Goal: Information Seeking & Learning: Check status

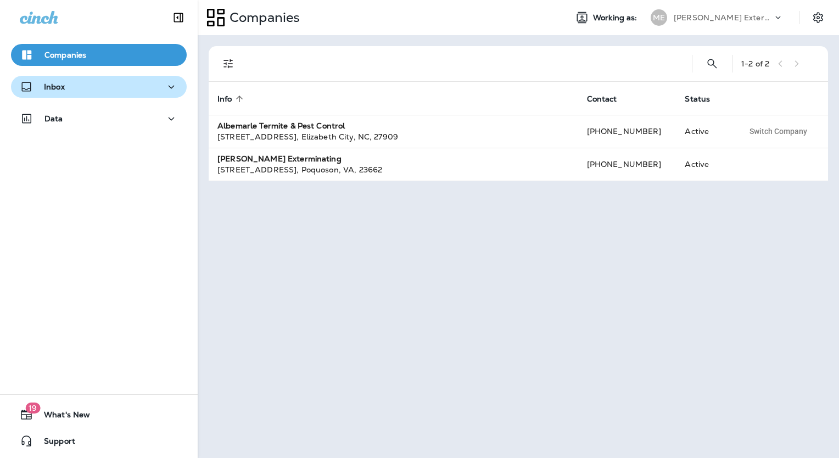
click at [59, 83] on p "Inbox" at bounding box center [54, 86] width 21 height 9
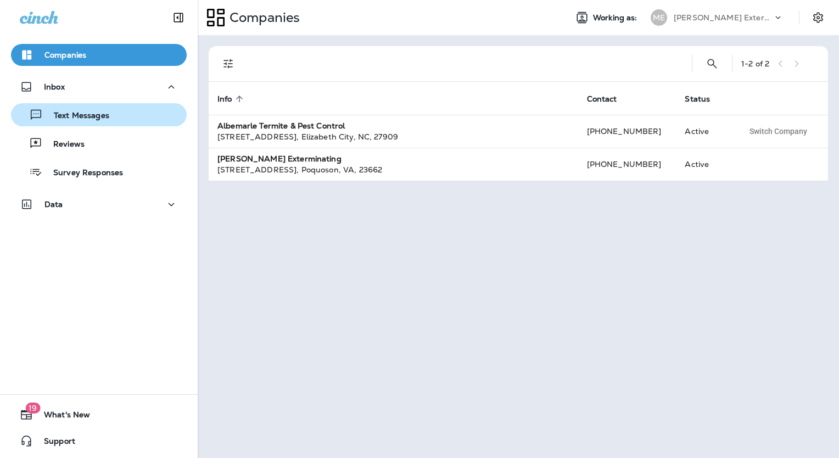
click at [68, 121] on div "Text Messages" at bounding box center [62, 115] width 94 height 16
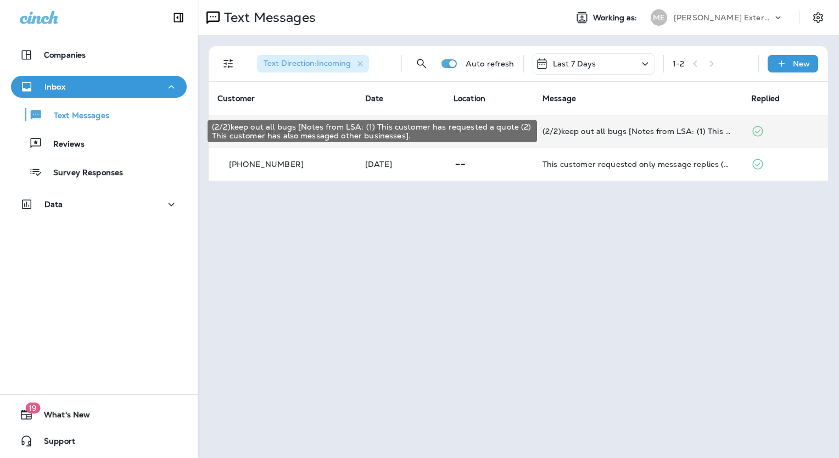
click at [575, 130] on div "(2/2)keep out all bugs [Notes from LSA: (1) This customer has requested a quote…" at bounding box center [638, 131] width 191 height 9
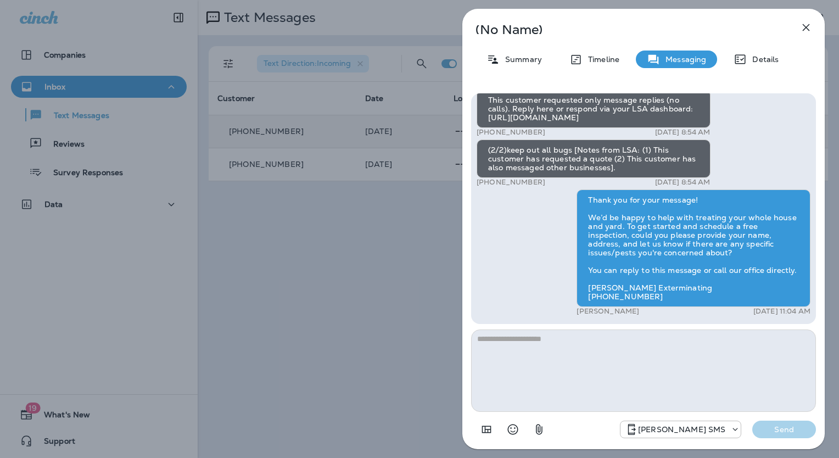
click at [806, 25] on icon "button" at bounding box center [806, 27] width 13 height 13
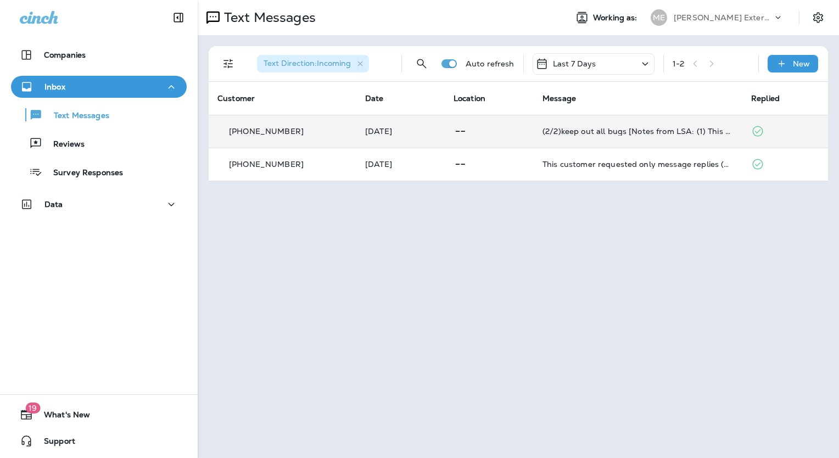
click at [758, 23] on div "[PERSON_NAME] Exterminating" at bounding box center [723, 17] width 99 height 16
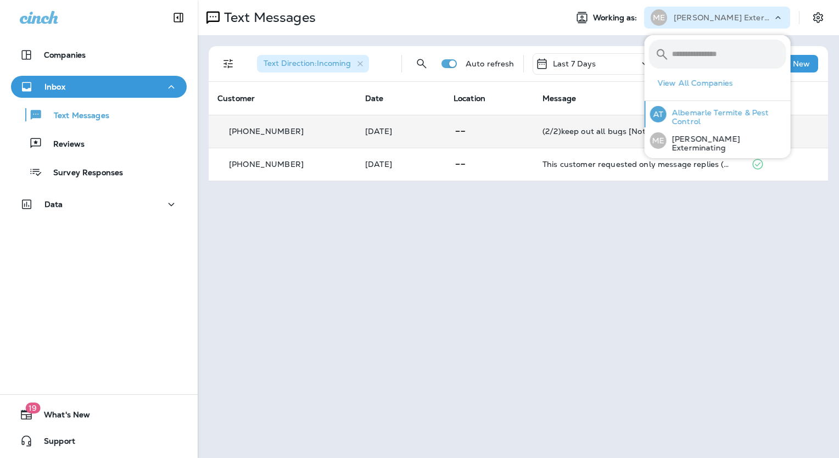
click at [715, 108] on p "Albemarle Termite & Pest Control" at bounding box center [727, 117] width 120 height 18
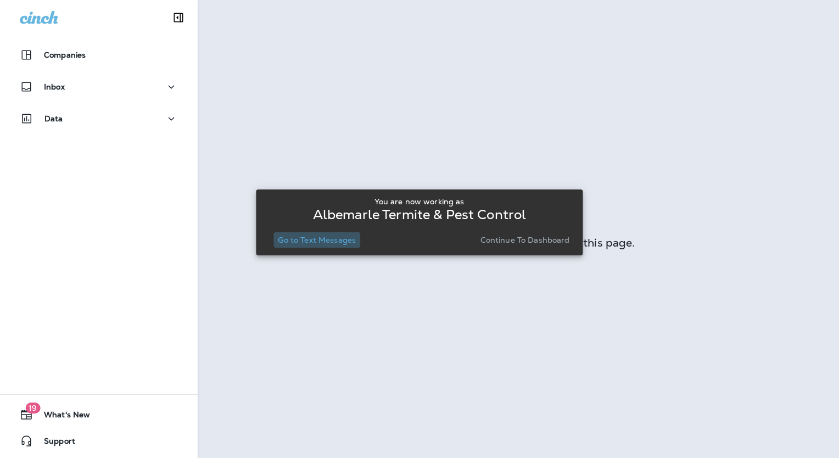
click at [316, 241] on p "Go to Text Messages" at bounding box center [317, 240] width 78 height 9
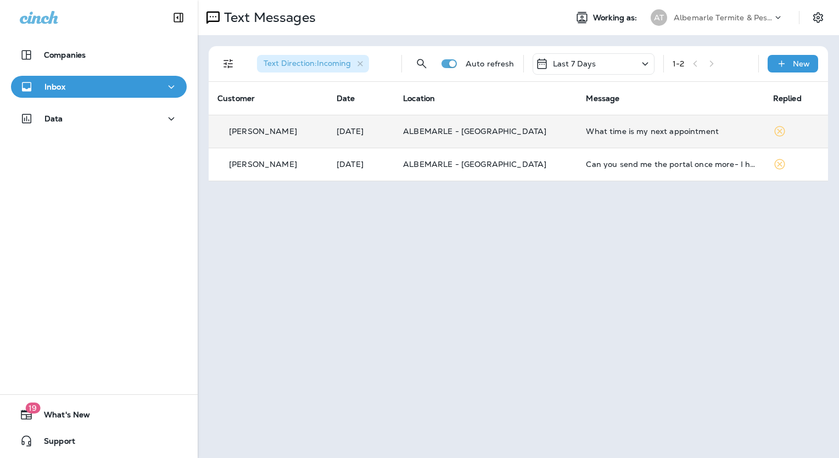
click at [586, 127] on div "What time is my next appointment" at bounding box center [670, 131] width 169 height 9
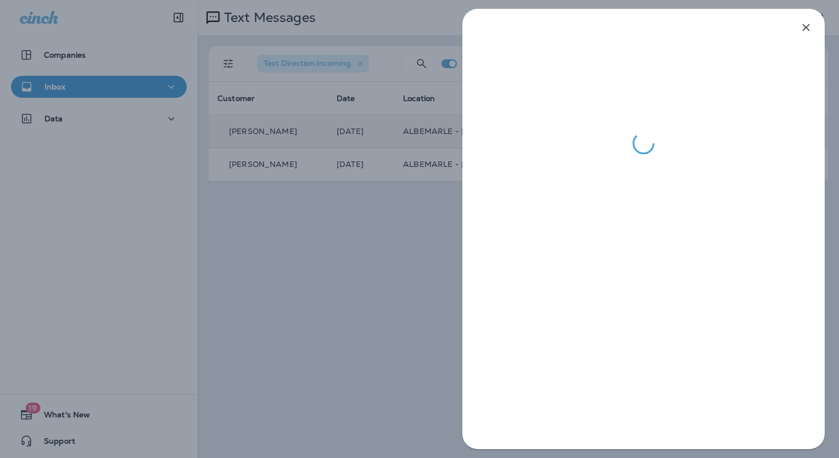
click at [802, 24] on icon "button" at bounding box center [806, 27] width 13 height 13
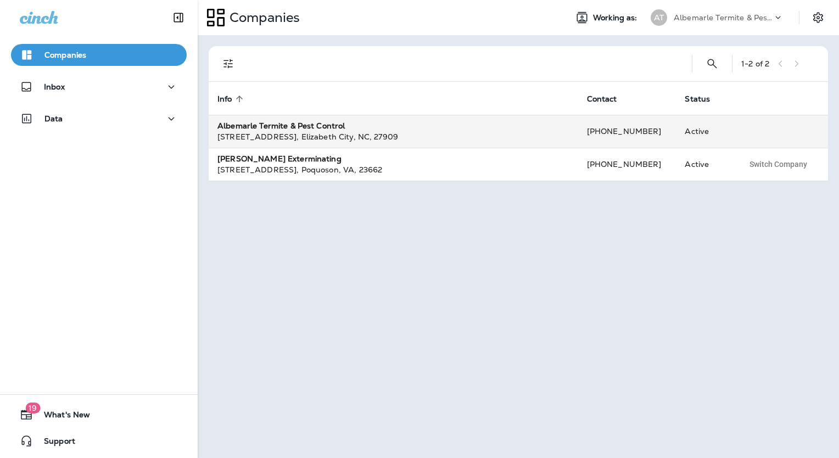
click at [275, 129] on strong "Albemarle Termite & Pest Control" at bounding box center [281, 126] width 127 height 10
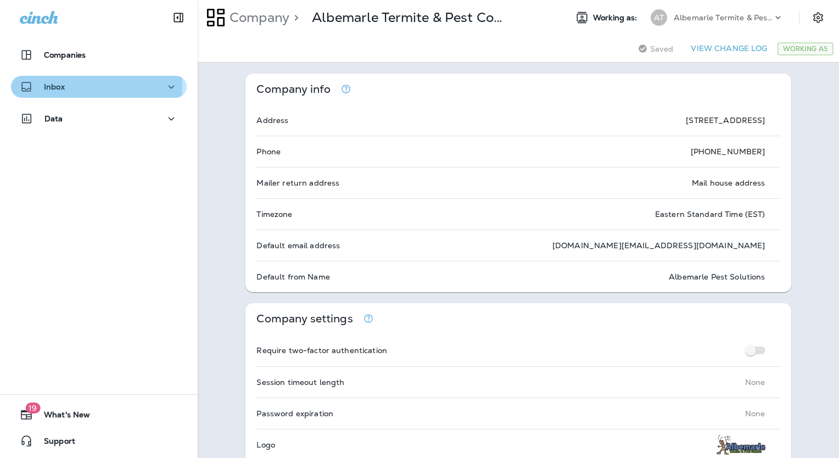
click at [66, 87] on div "Inbox" at bounding box center [99, 87] width 158 height 14
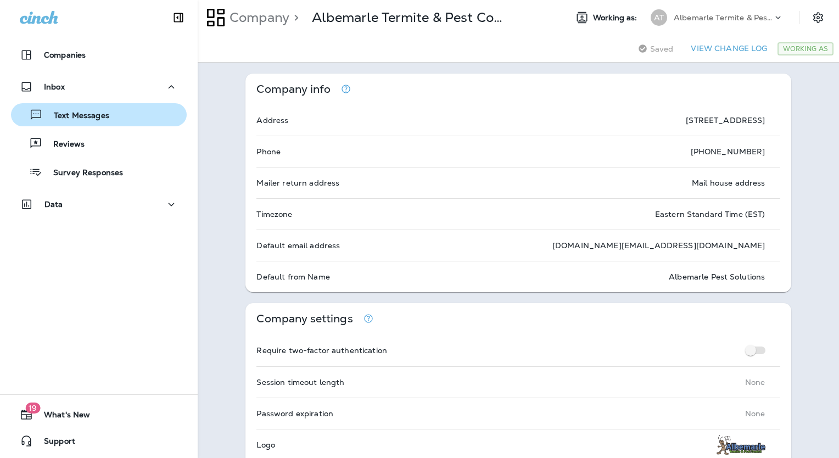
click at [68, 122] on div "Text Messages" at bounding box center [62, 115] width 94 height 16
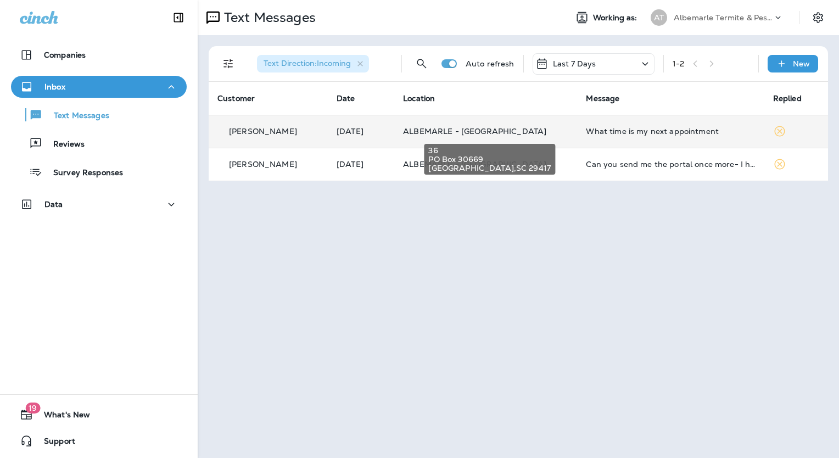
click at [448, 135] on span "ALBEMARLE - [GEOGRAPHIC_DATA]" at bounding box center [474, 131] width 143 height 10
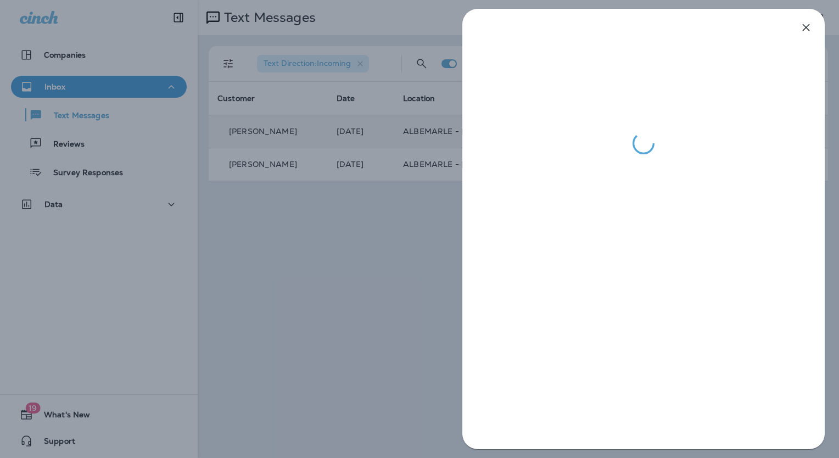
click at [427, 221] on div at bounding box center [419, 229] width 839 height 458
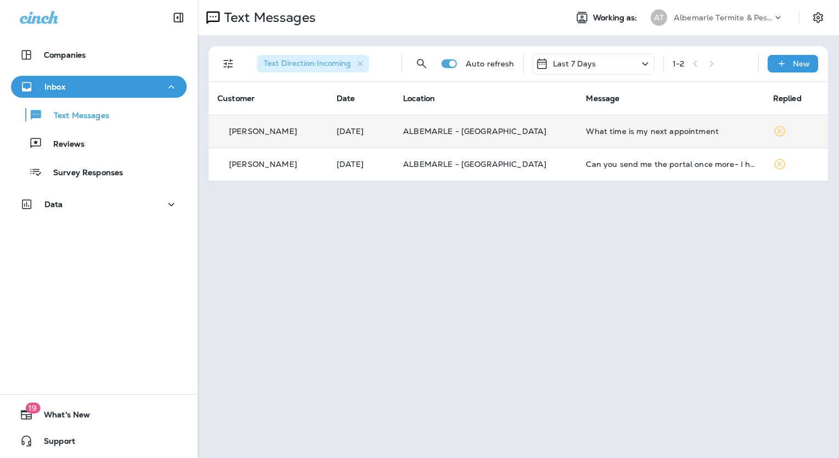
click at [629, 135] on div "What time is my next appointment" at bounding box center [670, 131] width 169 height 9
